Goal: Transaction & Acquisition: Purchase product/service

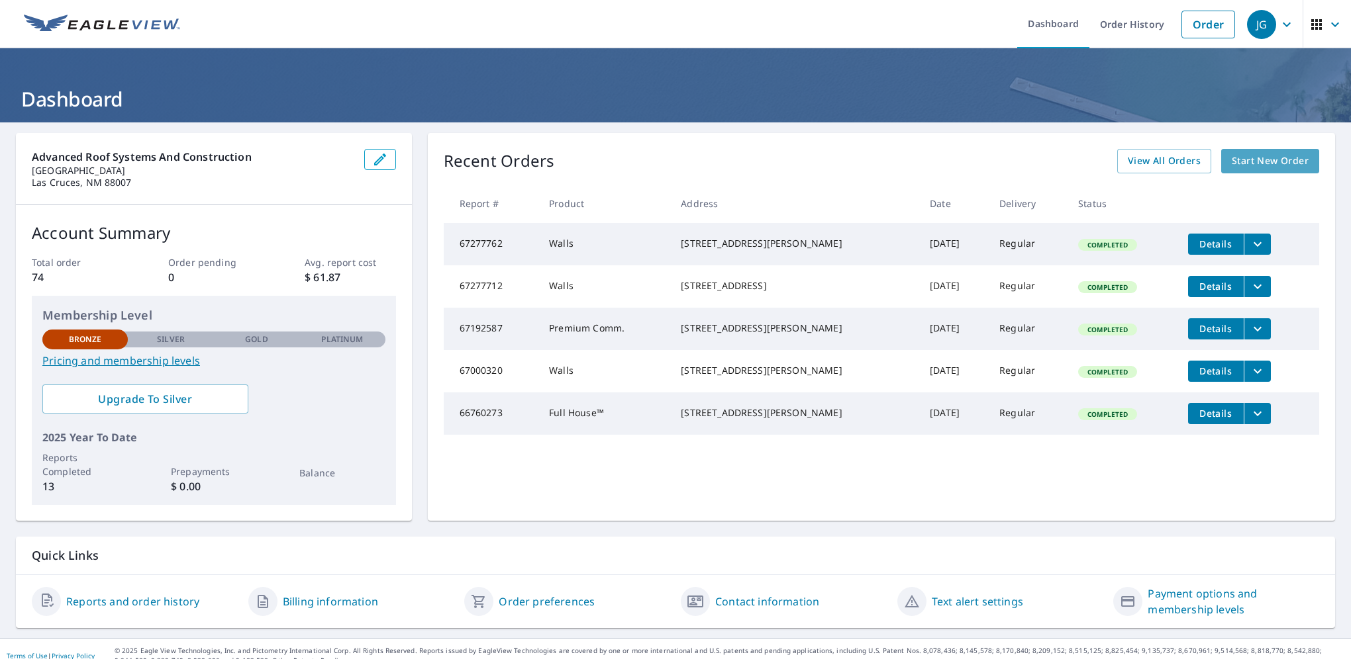
click at [1243, 159] on span "Start New Order" at bounding box center [1269, 161] width 77 height 17
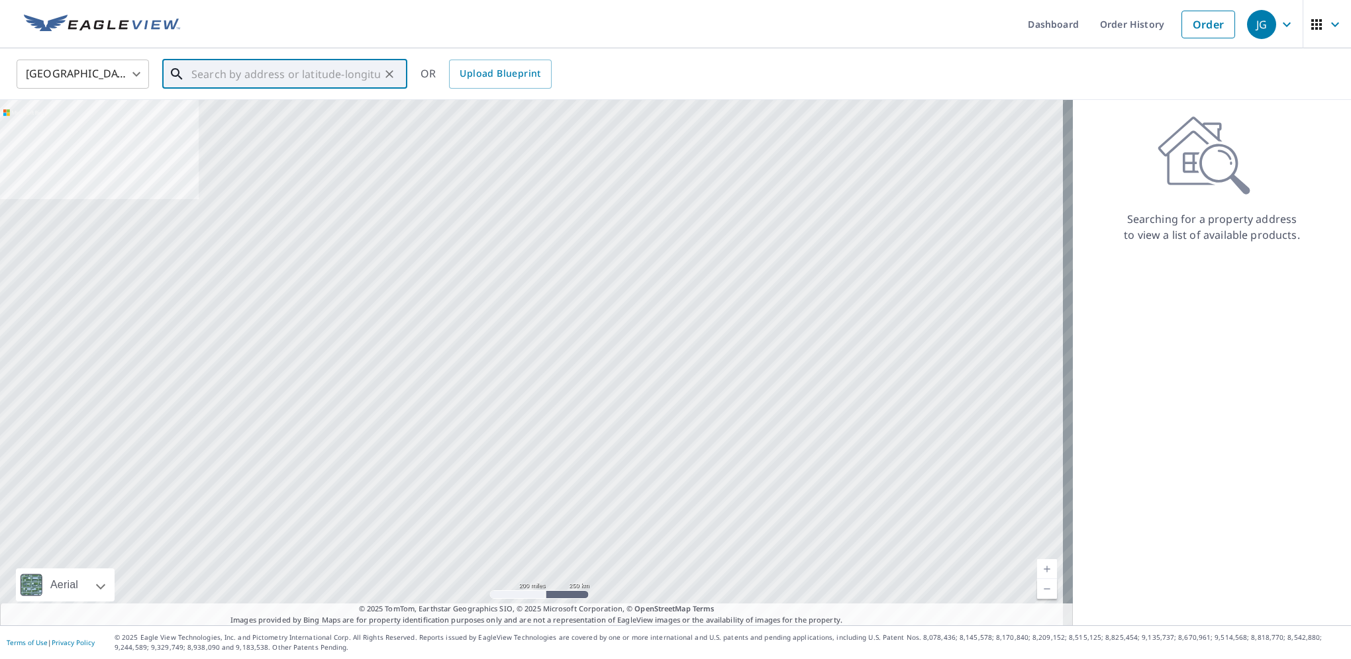
click at [232, 76] on input "text" at bounding box center [285, 74] width 189 height 37
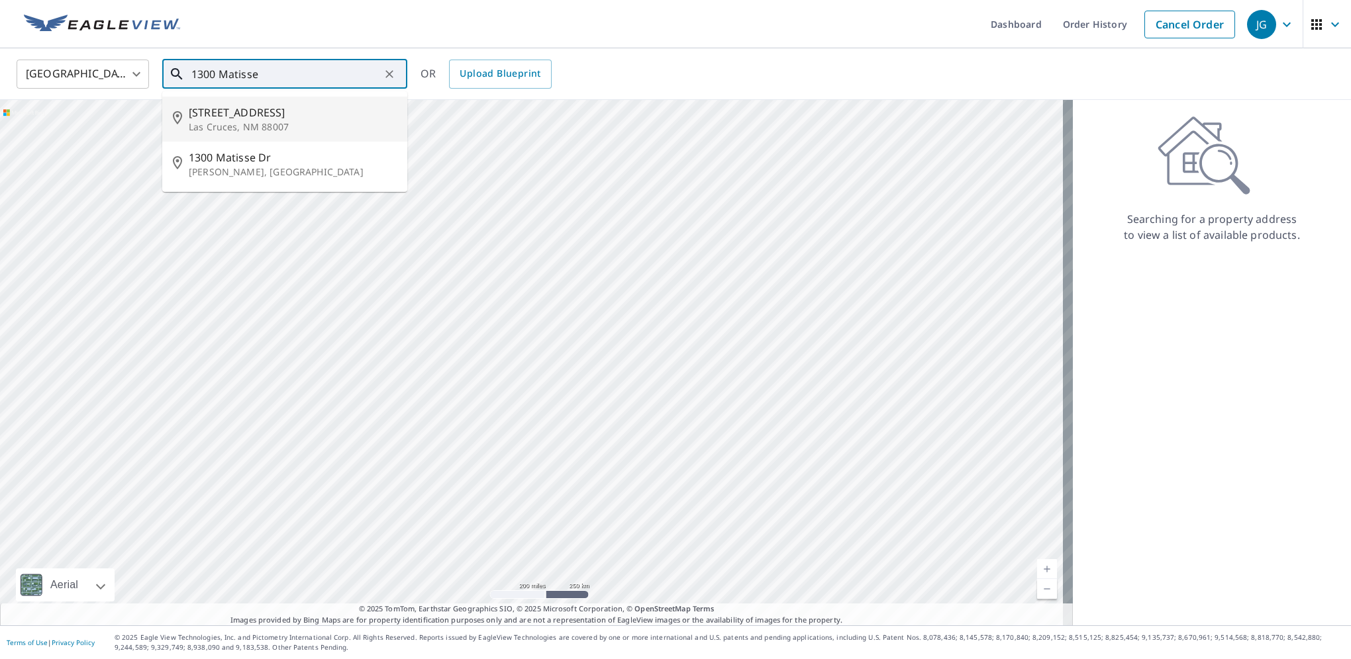
click at [232, 115] on span "[STREET_ADDRESS]" at bounding box center [293, 113] width 208 height 16
type input "[STREET_ADDRESS]"
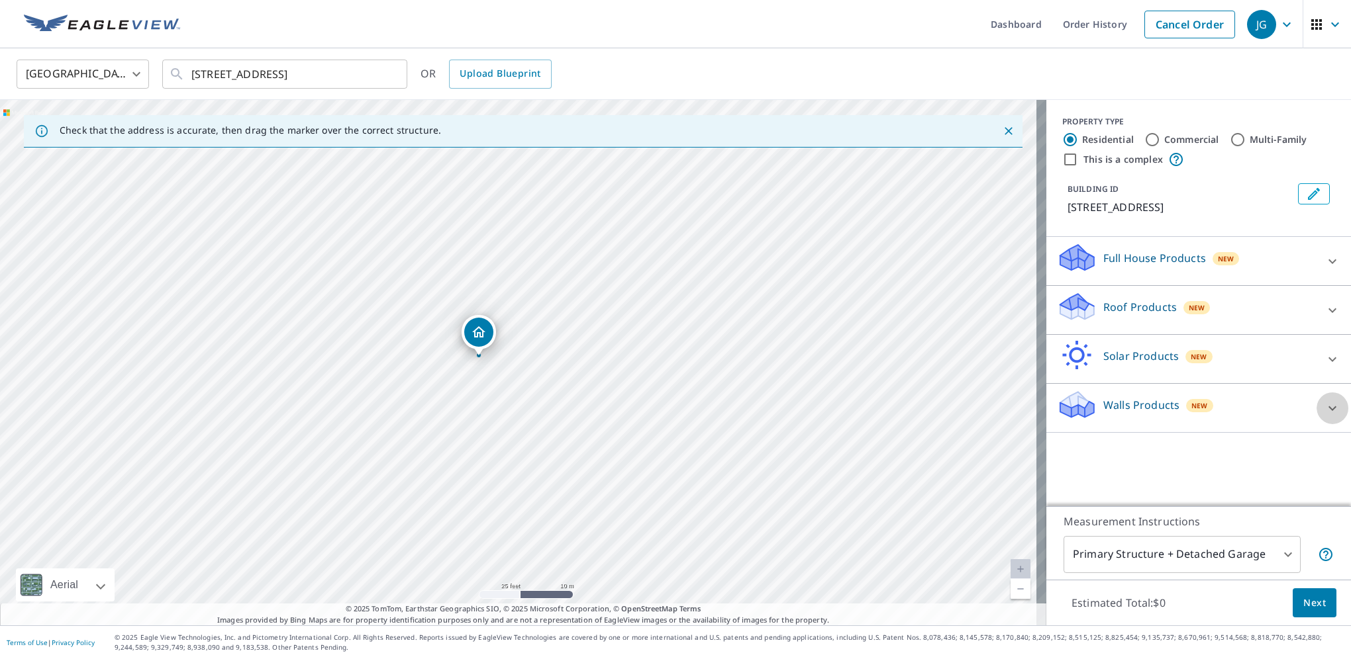
click at [1328, 406] on icon at bounding box center [1332, 408] width 8 height 5
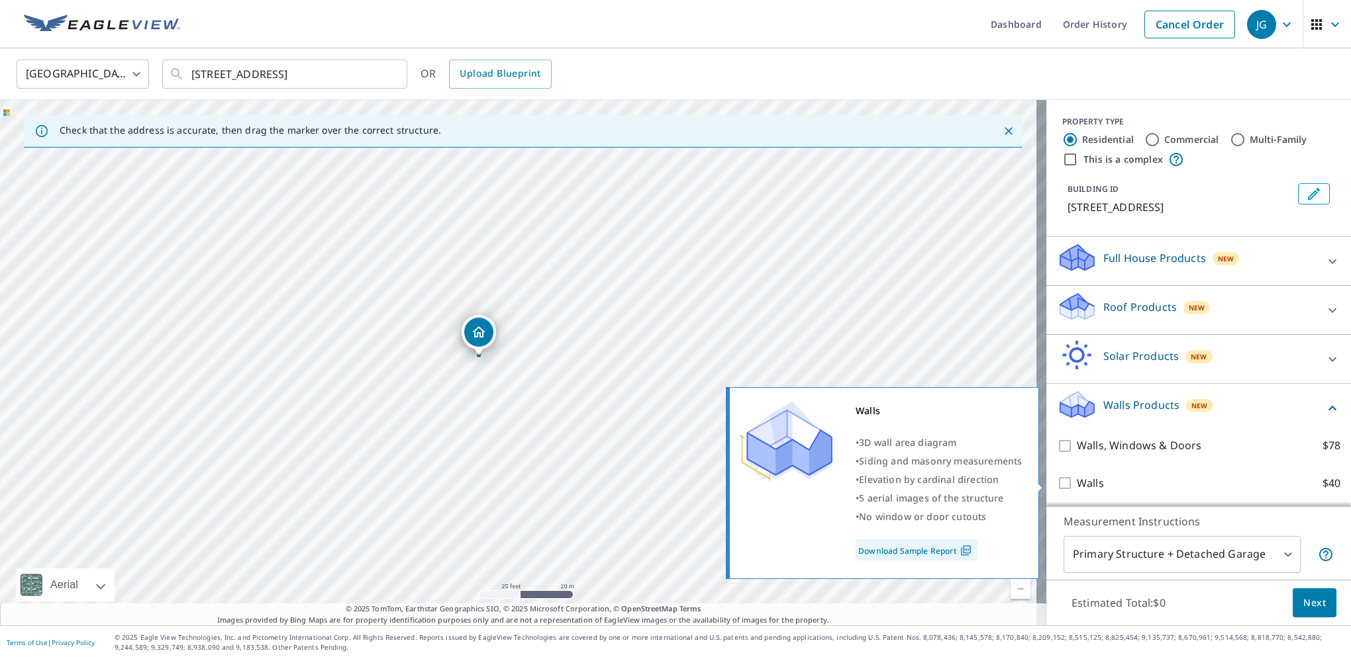
click at [1057, 482] on input "Walls $40" at bounding box center [1067, 483] width 20 height 16
checkbox input "true"
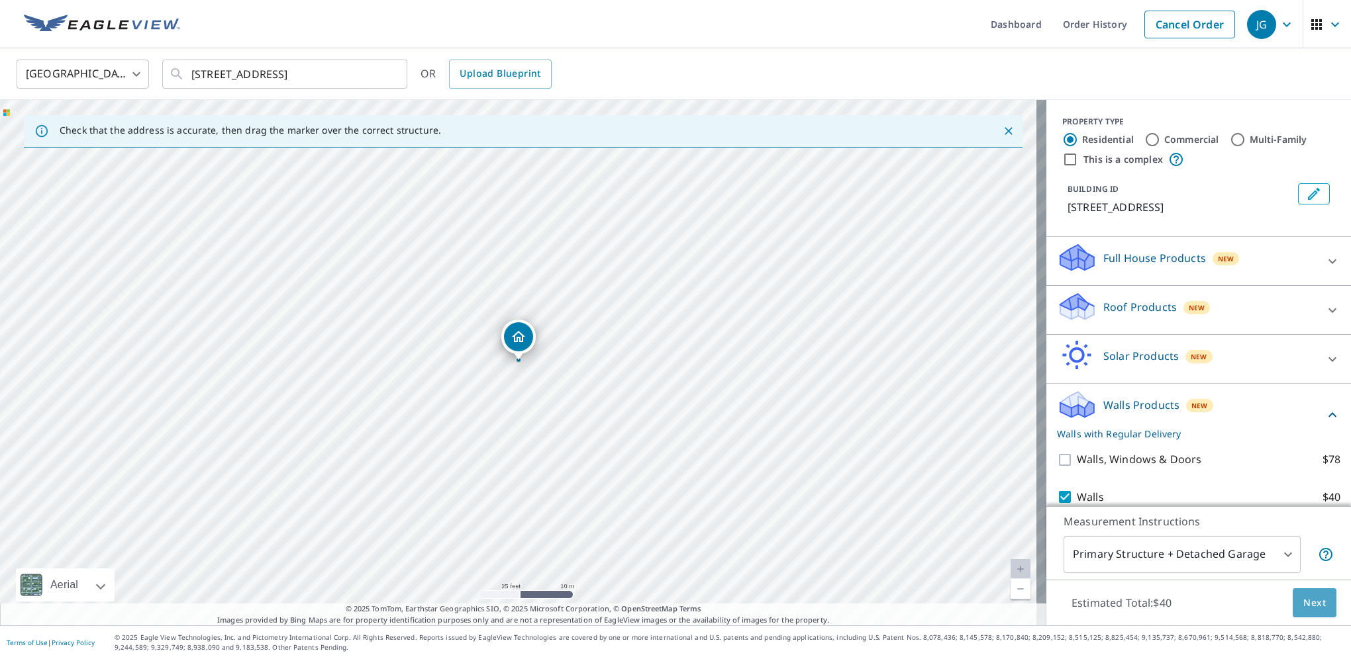
click at [1306, 606] on span "Next" at bounding box center [1314, 603] width 23 height 17
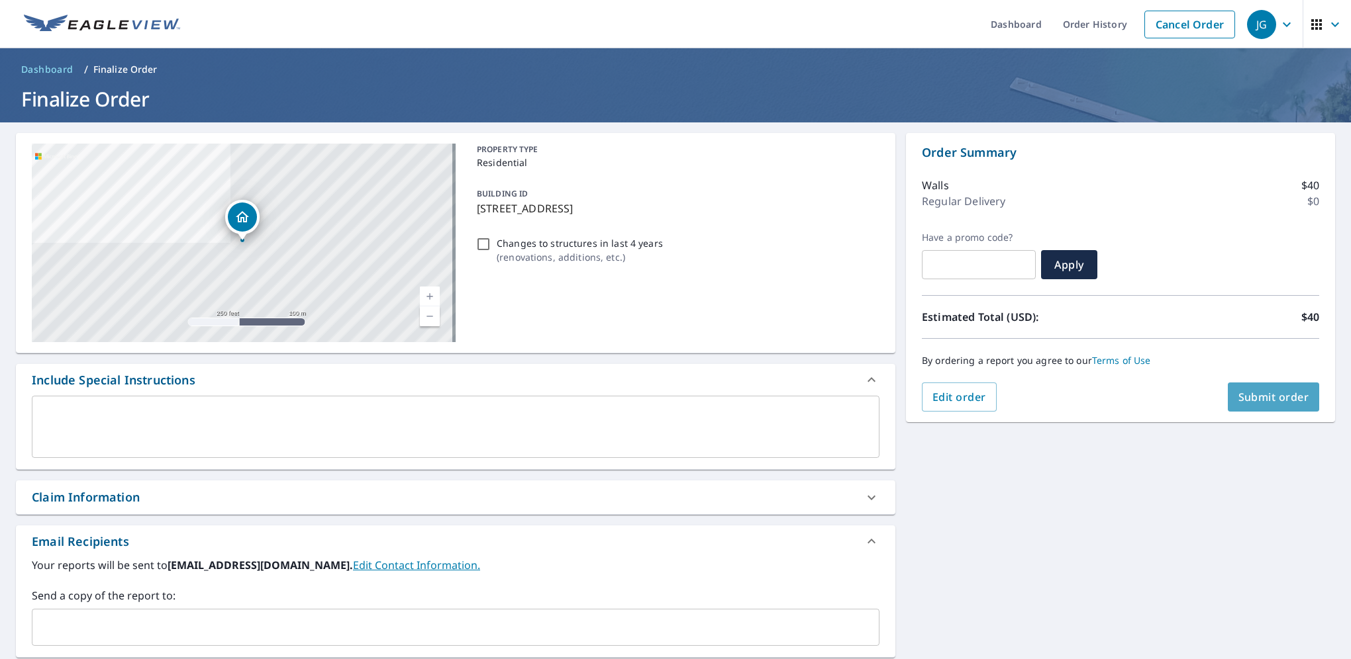
click at [1266, 400] on span "Submit order" at bounding box center [1273, 397] width 71 height 15
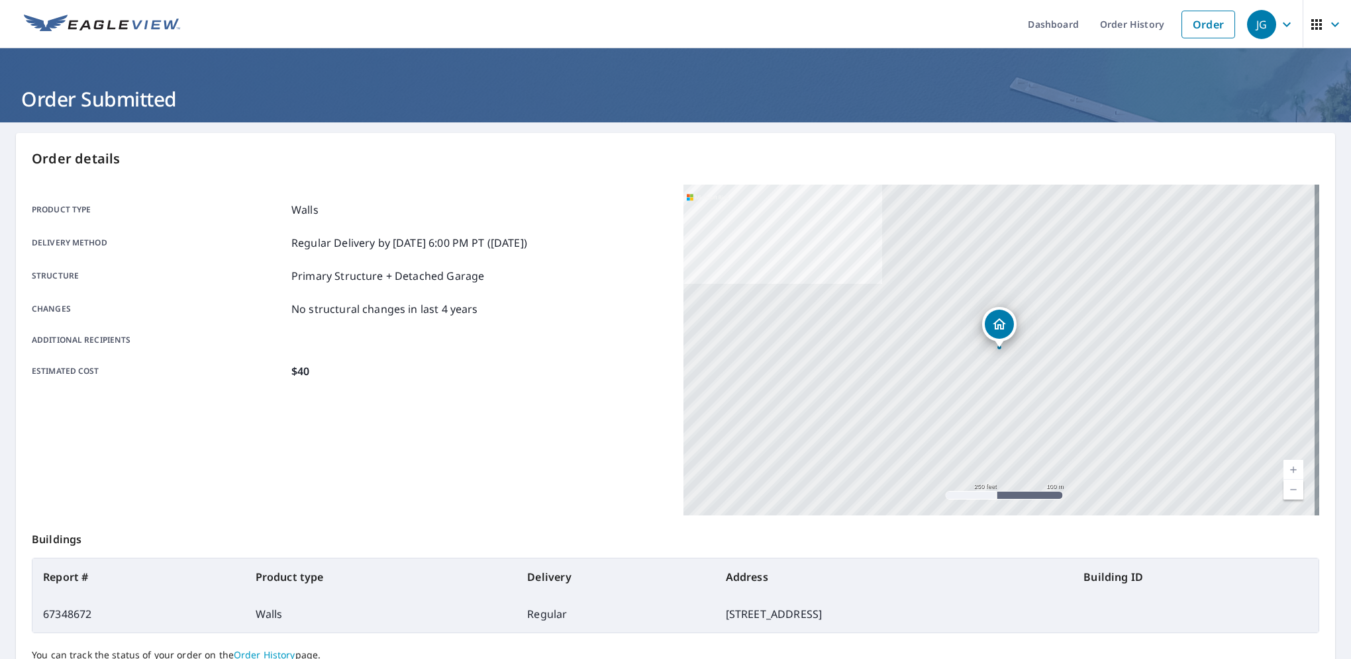
drag, startPoint x: 111, startPoint y: 23, endPoint x: 183, endPoint y: 22, distance: 71.5
click at [111, 23] on img at bounding box center [102, 25] width 156 height 20
